Goal: Information Seeking & Learning: Stay updated

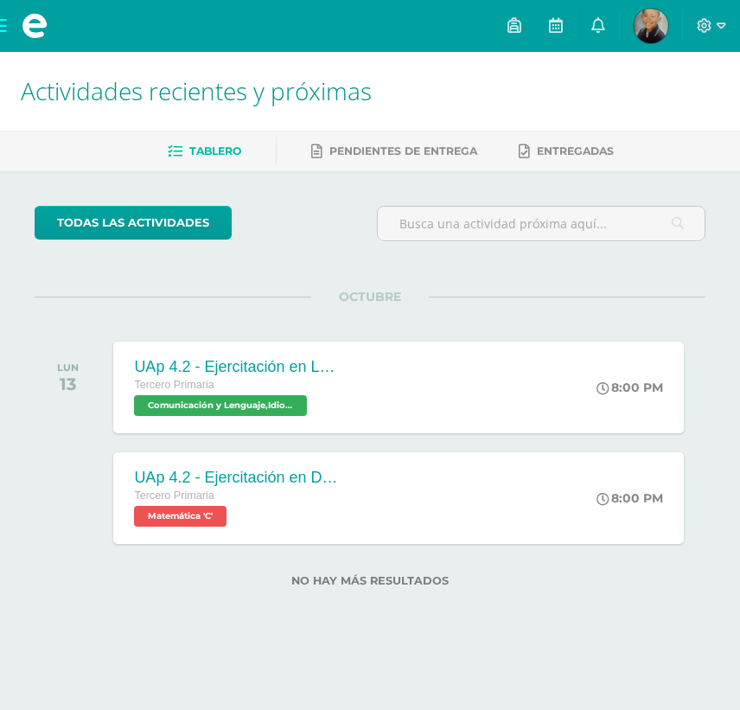
click at [604, 26] on icon at bounding box center [598, 25] width 14 height 16
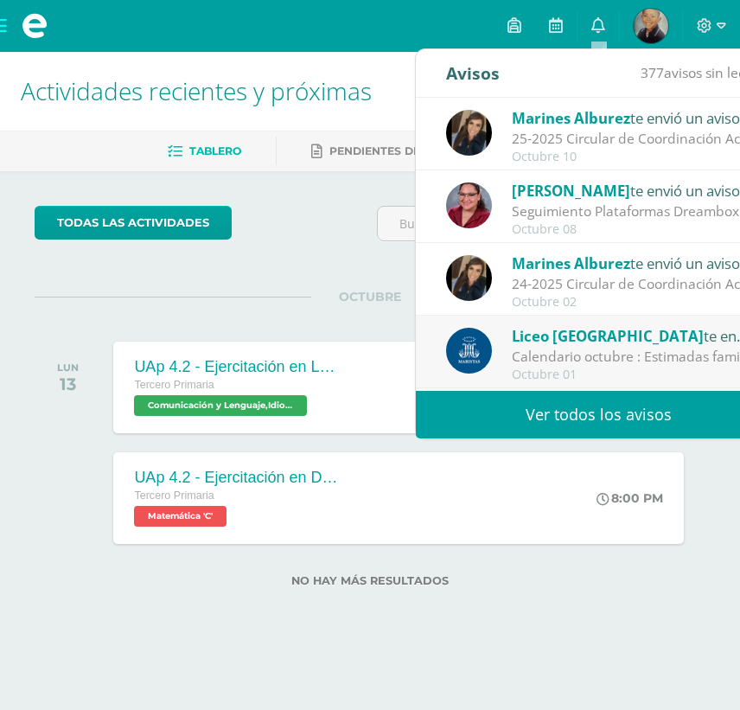
click at [639, 214] on div "Seguimiento Plataformas Dreambox y Lectura Inteligente: Estimada Familia Marist…" at bounding box center [632, 211] width 240 height 20
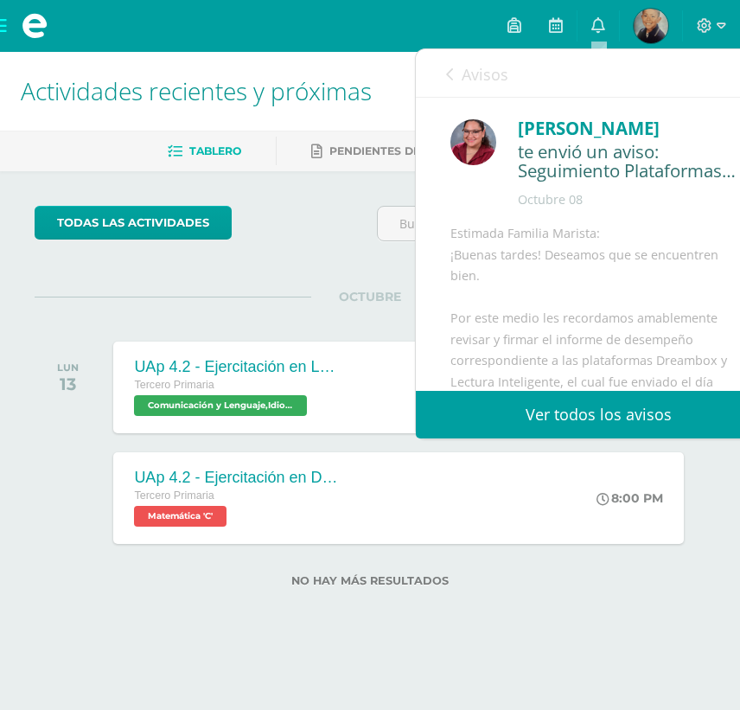
click at [620, 422] on link "Ver todos los avisos" at bounding box center [599, 415] width 366 height 48
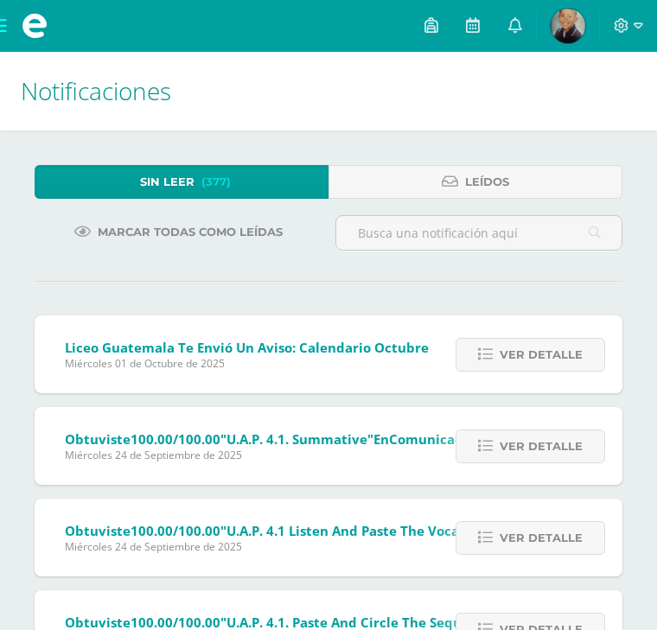
click at [259, 189] on link "Sin leer (377)" at bounding box center [182, 182] width 294 height 34
click at [520, 192] on link "Leídos" at bounding box center [475, 182] width 294 height 34
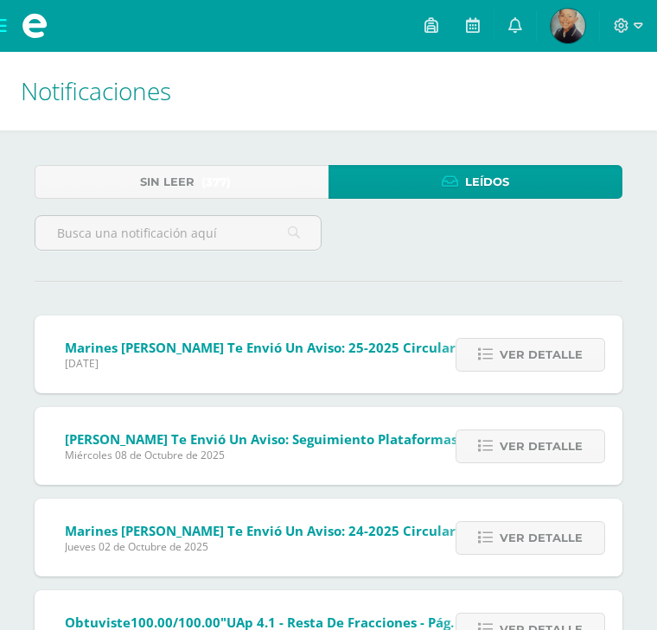
click at [538, 371] on span "Ver detalle" at bounding box center [541, 355] width 83 height 32
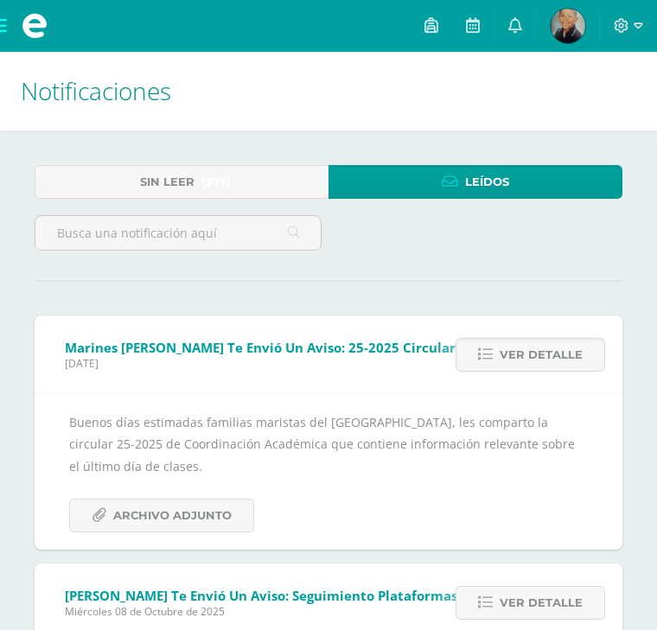
click at [196, 524] on span "Archivo Adjunto" at bounding box center [172, 516] width 118 height 32
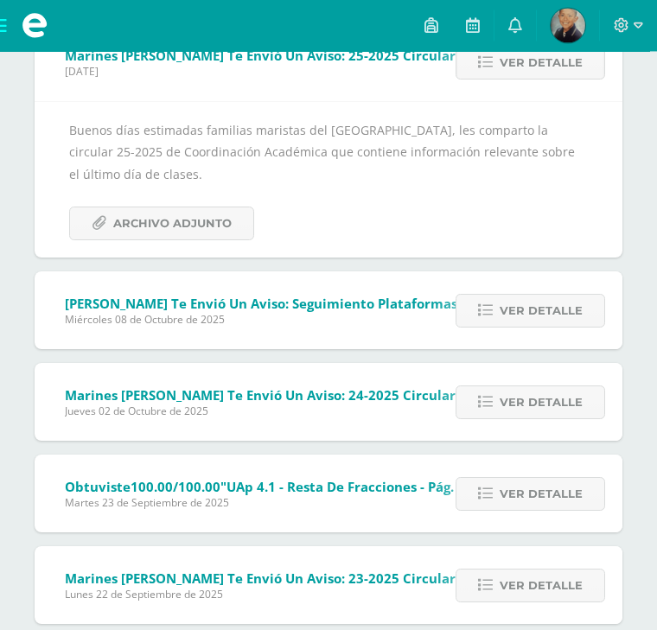
click at [544, 312] on span "Ver detalle" at bounding box center [541, 312] width 83 height 32
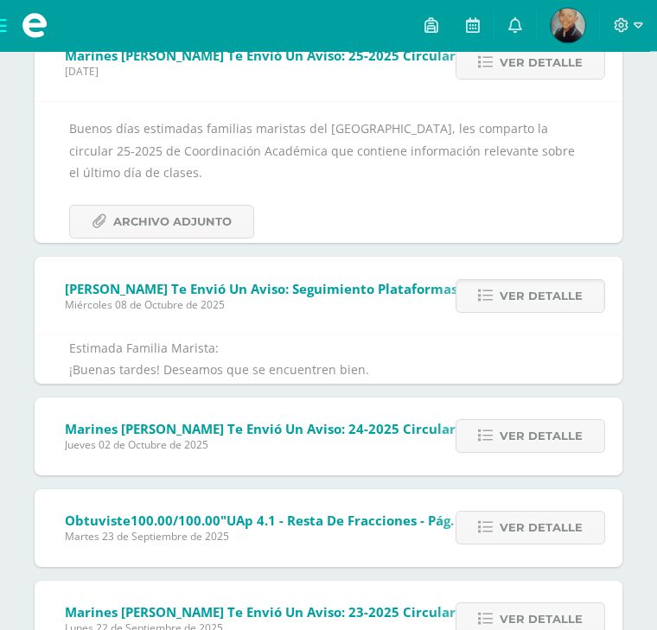
scroll to position [292, 0]
